Goal: Navigation & Orientation: Find specific page/section

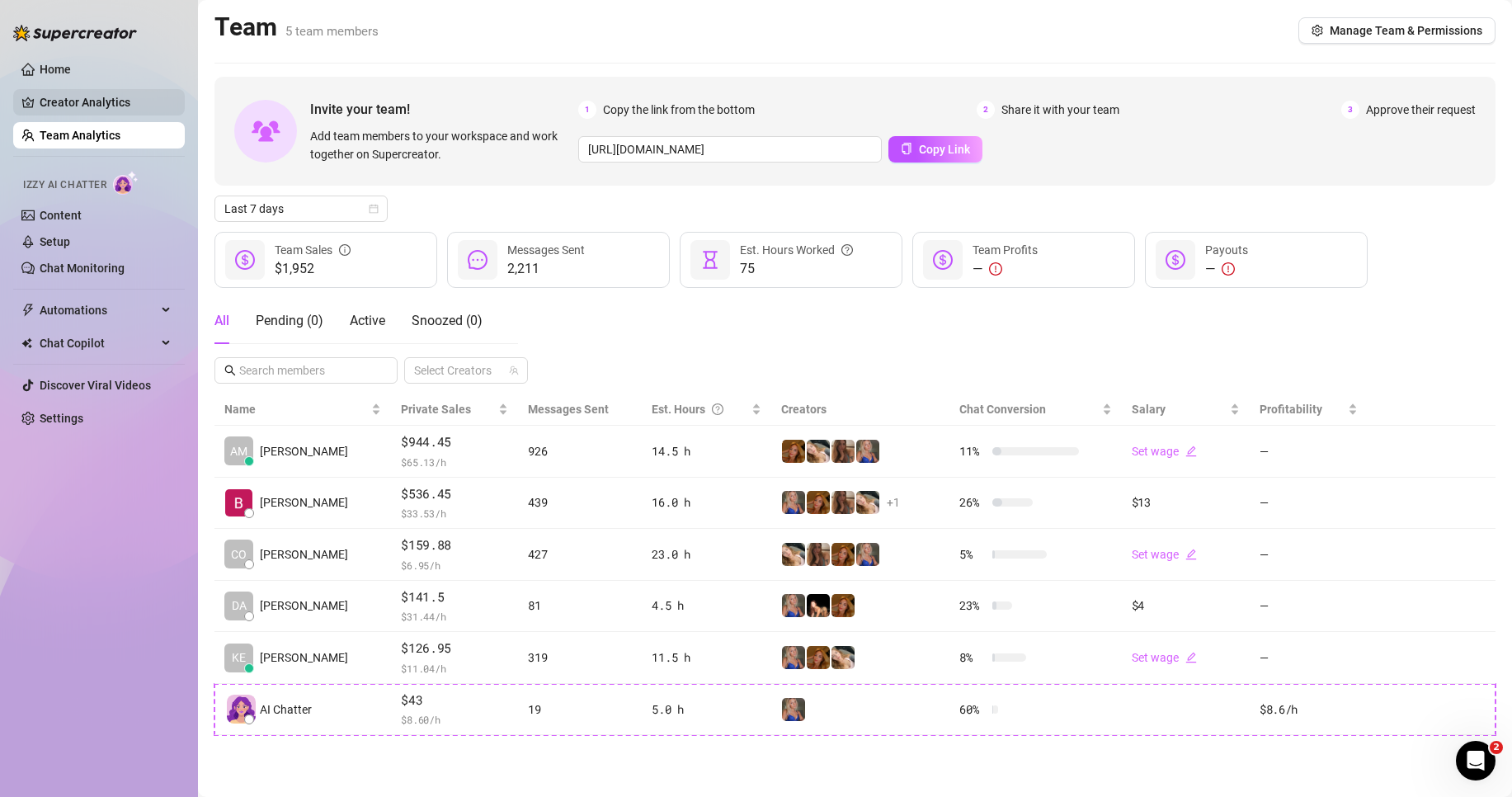
click at [86, 104] on link "Creator Analytics" at bounding box center [105, 103] width 132 height 27
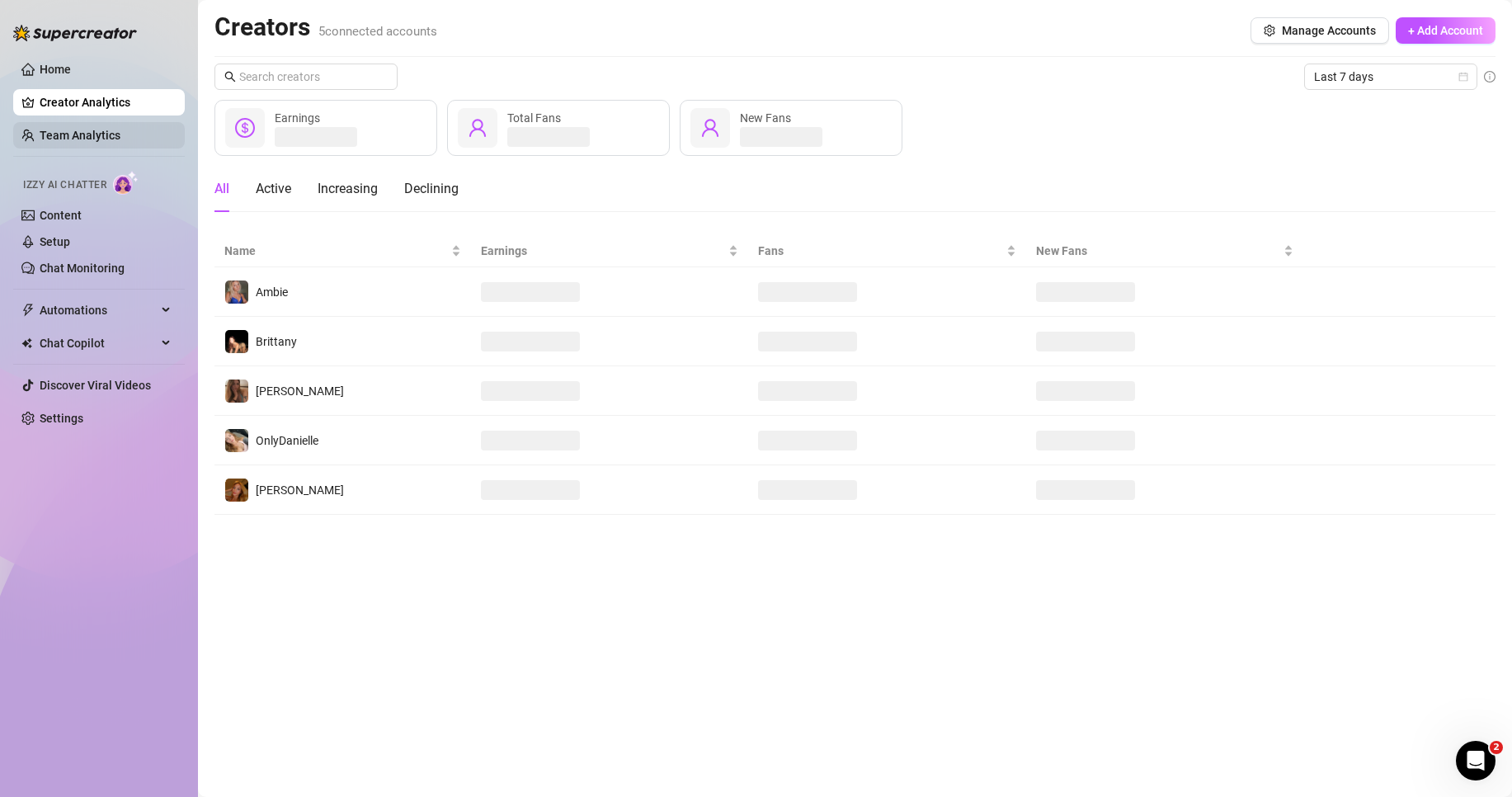
click at [110, 135] on link "Team Analytics" at bounding box center [79, 135] width 81 height 13
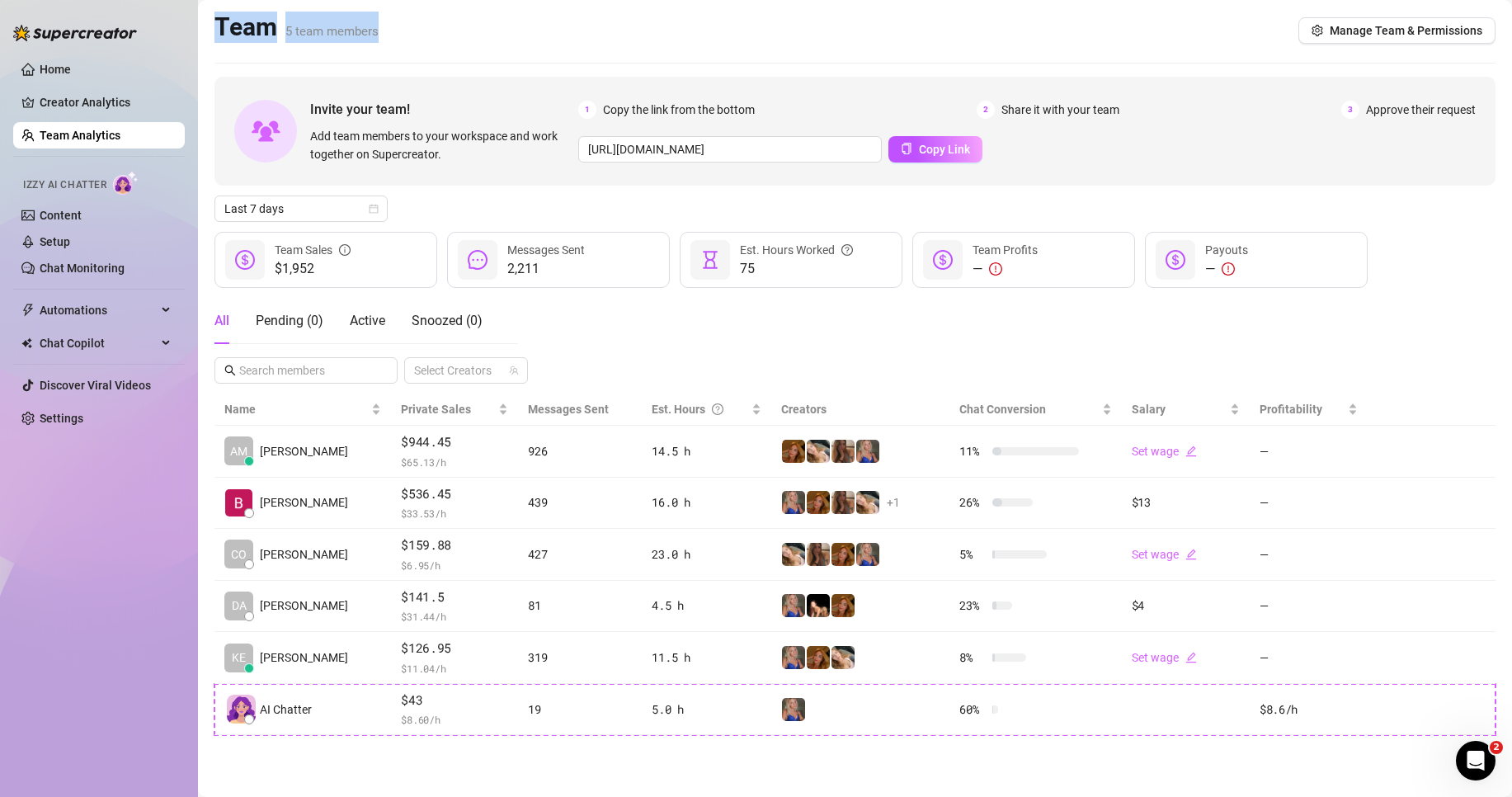
drag, startPoint x: 212, startPoint y: 28, endPoint x: 431, endPoint y: 38, distance: 219.2
click at [429, 37] on main "Team 5 team members Manage Team & Permissions Invite your team! Add team member…" at bounding box center [854, 398] width 1314 height 797
click at [431, 40] on div "Team 5 team members Manage Team & Permissions" at bounding box center [855, 30] width 1281 height 38
click at [429, 39] on div "Team 5 team members Manage Team & Permissions" at bounding box center [855, 30] width 1281 height 38
drag, startPoint x: 200, startPoint y: 21, endPoint x: 435, endPoint y: 44, distance: 236.1
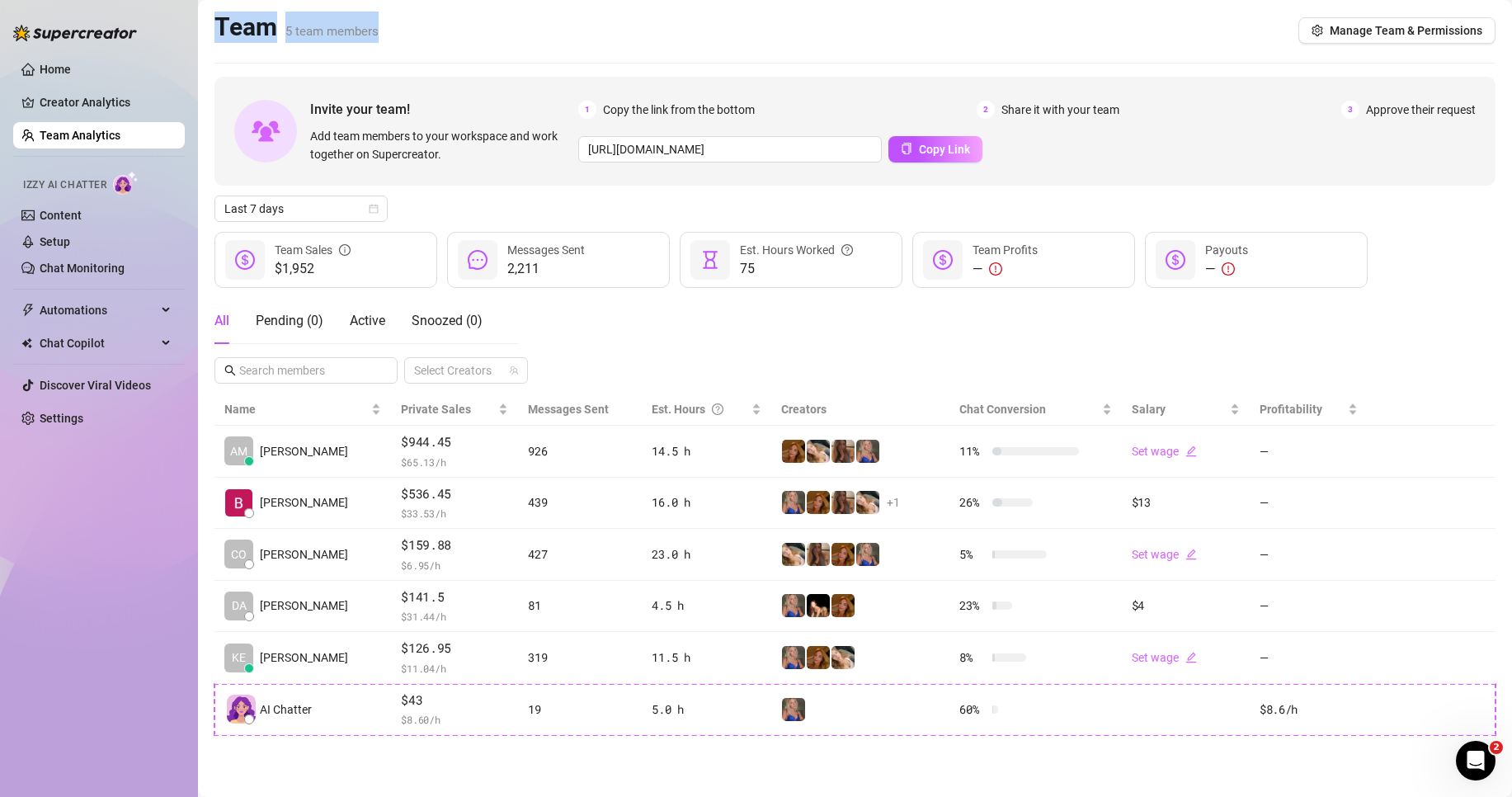
click at [433, 43] on main "Team 5 team members Manage Team & Permissions Invite your team! Add team member…" at bounding box center [854, 398] width 1314 height 797
click at [433, 44] on div "Team 5 team members Manage Team & Permissions" at bounding box center [855, 30] width 1281 height 38
click at [419, 39] on div "Team 5 team members Manage Team & Permissions" at bounding box center [855, 30] width 1281 height 38
click at [124, 109] on link "Creator Analytics" at bounding box center [105, 103] width 132 height 27
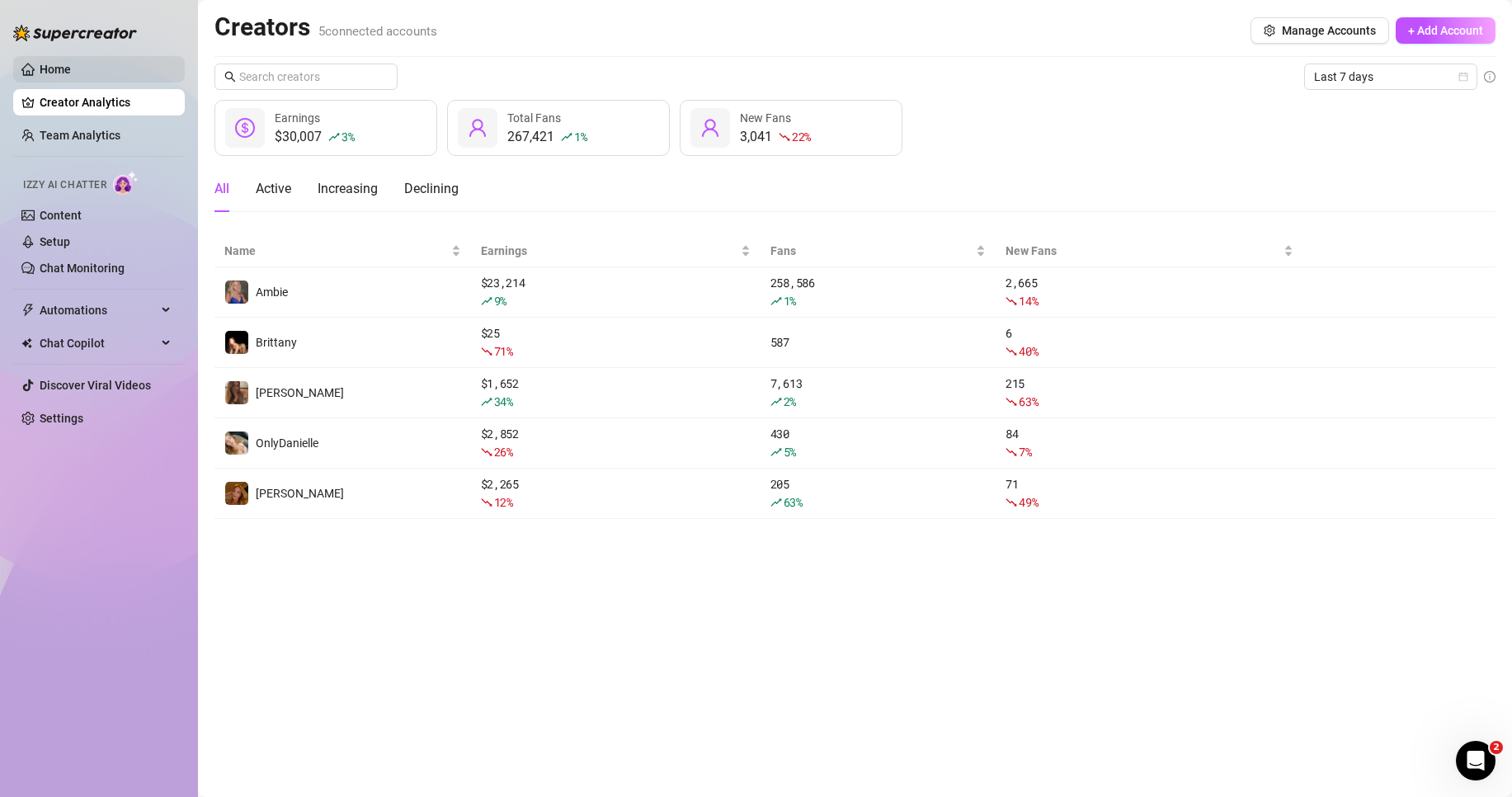
click at [63, 64] on link "Home" at bounding box center [54, 69] width 31 height 13
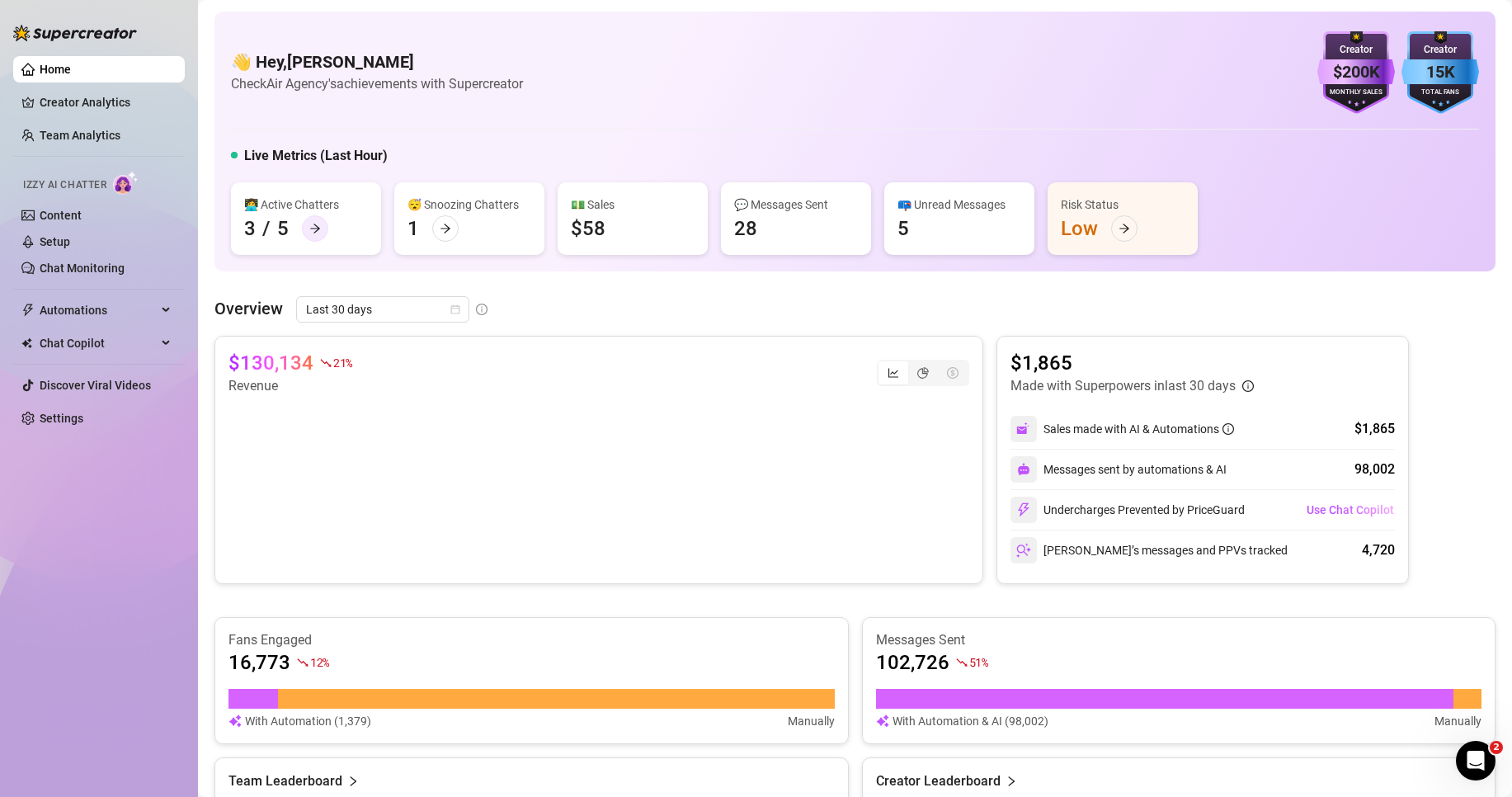
click at [311, 226] on icon "arrow-right" at bounding box center [315, 228] width 12 height 12
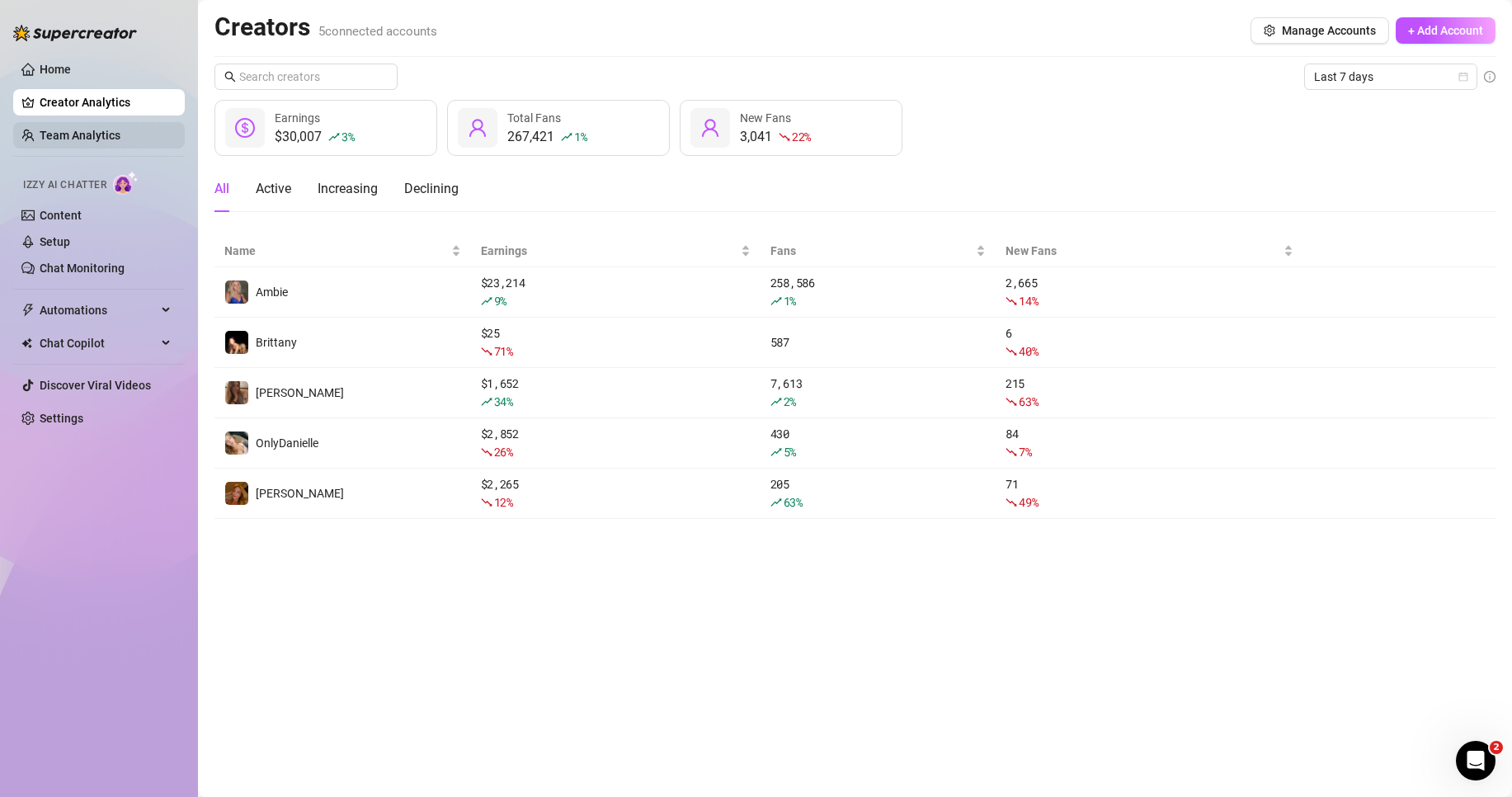
click at [105, 138] on link "Team Analytics" at bounding box center [79, 135] width 81 height 13
